Goal: Task Accomplishment & Management: Use online tool/utility

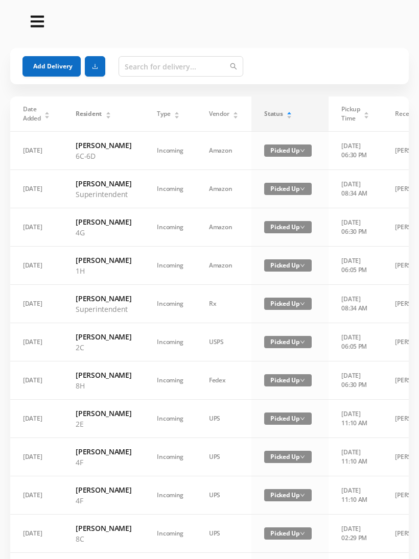
scroll to position [0, 25]
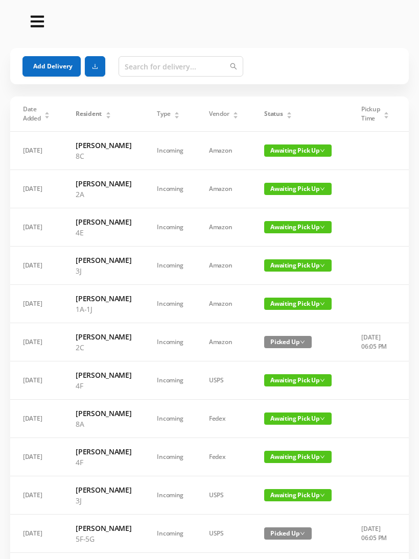
click at [294, 272] on span "Awaiting Pick Up" at bounding box center [297, 266] width 67 height 12
click at [286, 338] on link "Picked Up" at bounding box center [292, 339] width 66 height 16
click at [293, 310] on span "Awaiting Pick Up" at bounding box center [297, 304] width 67 height 12
click at [286, 390] on link "Picked Up" at bounding box center [292, 388] width 66 height 16
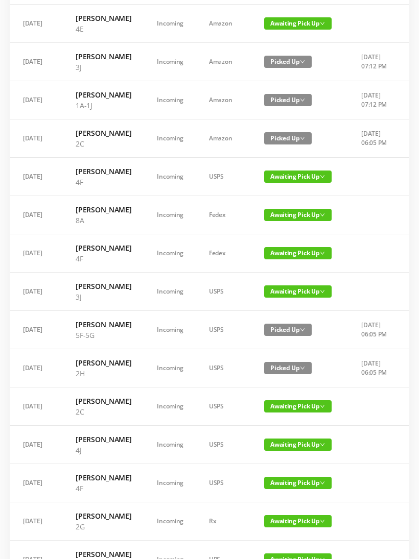
scroll to position [205, 0]
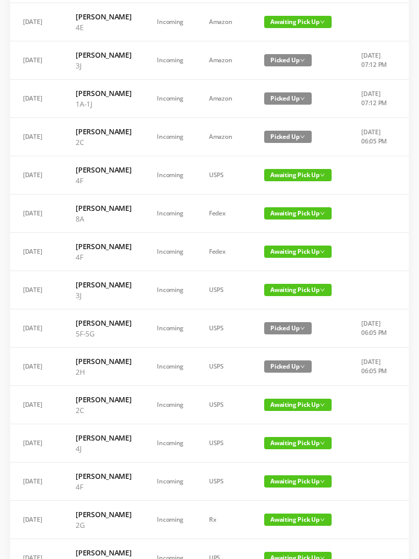
click at [292, 296] on span "Awaiting Pick Up" at bounding box center [297, 290] width 67 height 12
click at [279, 430] on link "Picked Up" at bounding box center [292, 428] width 66 height 16
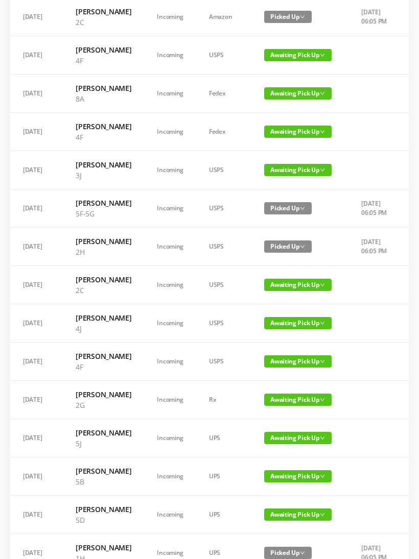
scroll to position [325, 0]
click at [295, 291] on span "Awaiting Pick Up" at bounding box center [297, 285] width 67 height 12
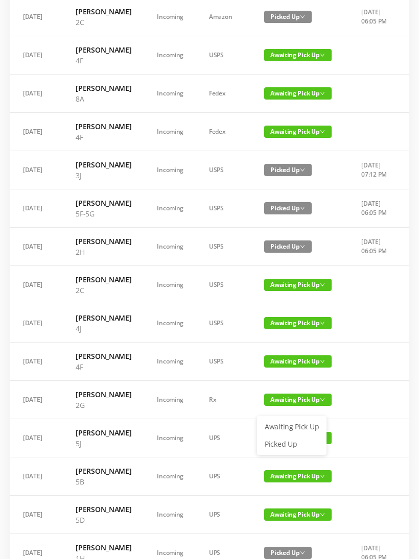
click at [283, 446] on link "Picked Up" at bounding box center [292, 444] width 66 height 16
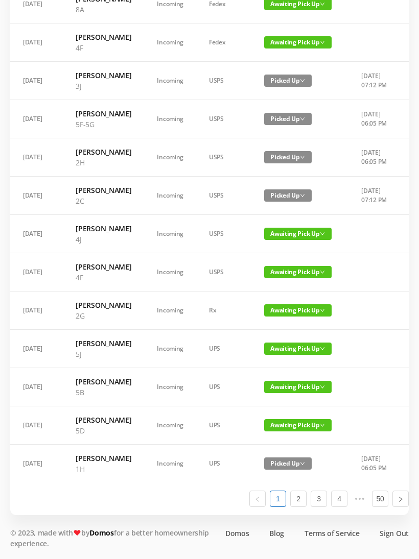
scroll to position [533, 0]
click at [289, 355] on span "Awaiting Pick Up" at bounding box center [297, 349] width 67 height 12
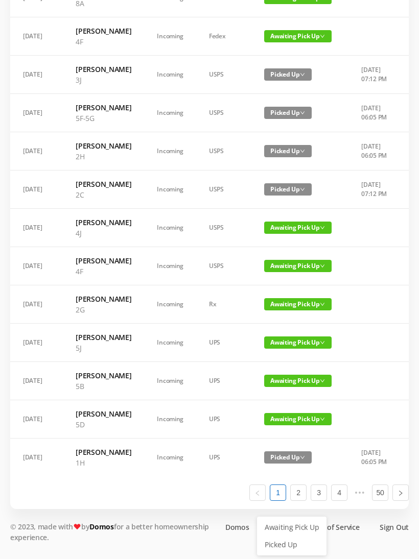
click at [280, 537] on link "Picked Up" at bounding box center [292, 545] width 66 height 16
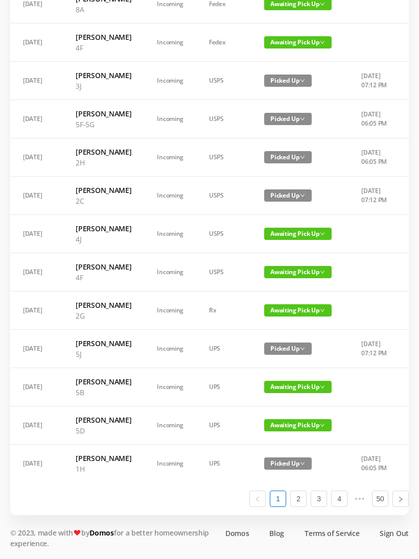
scroll to position [600, 0]
click at [297, 507] on link "2" at bounding box center [298, 499] width 15 height 15
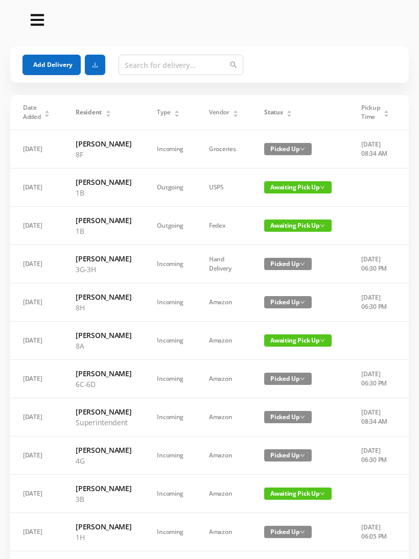
scroll to position [0, 0]
